Goal: Find specific page/section: Find specific page/section

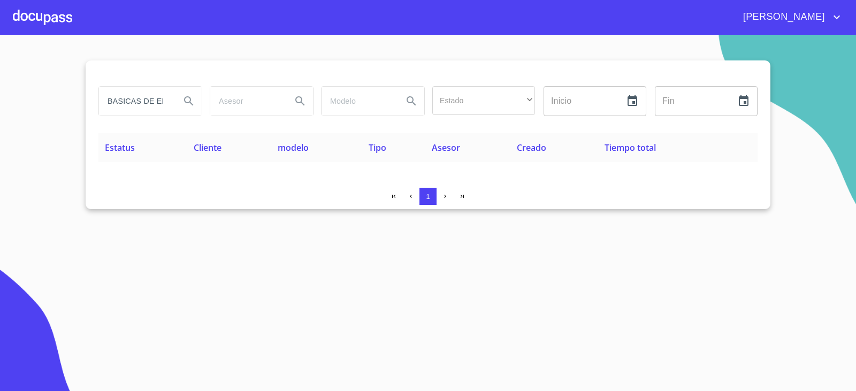
click at [144, 89] on input "BASICAS DE EMPAQUE" at bounding box center [135, 101] width 73 height 29
type input "¿"
type input "CONSERTE"
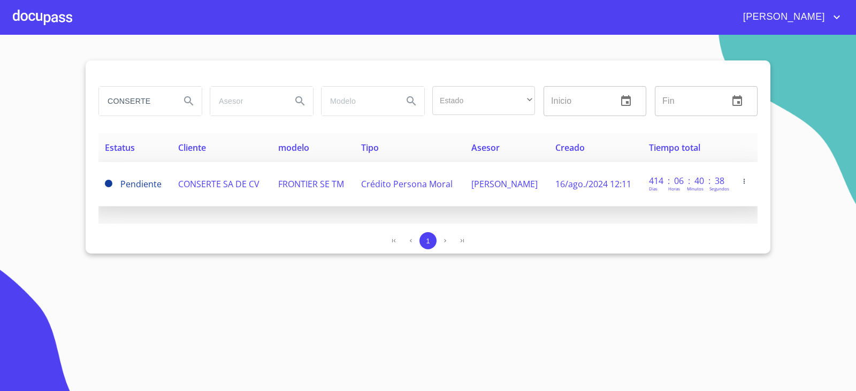
click at [233, 194] on td "CONSERTE SA DE CV" at bounding box center [222, 184] width 100 height 44
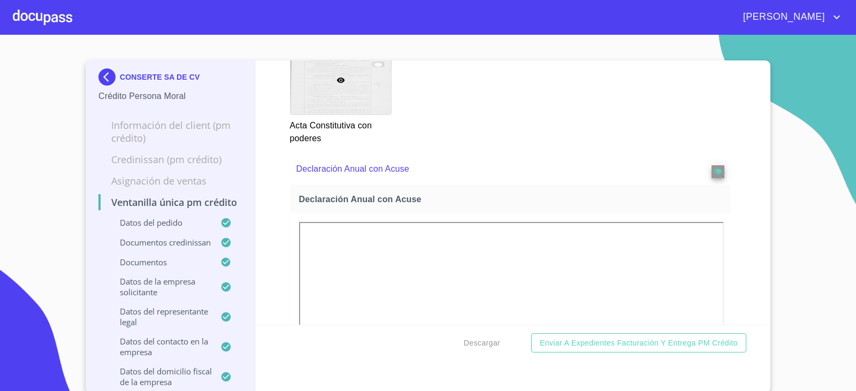
scroll to position [2, 0]
click at [431, 150] on div "Acta Constitutiva con poderes" at bounding box center [511, 93] width 454 height 112
